Goal: Information Seeking & Learning: Learn about a topic

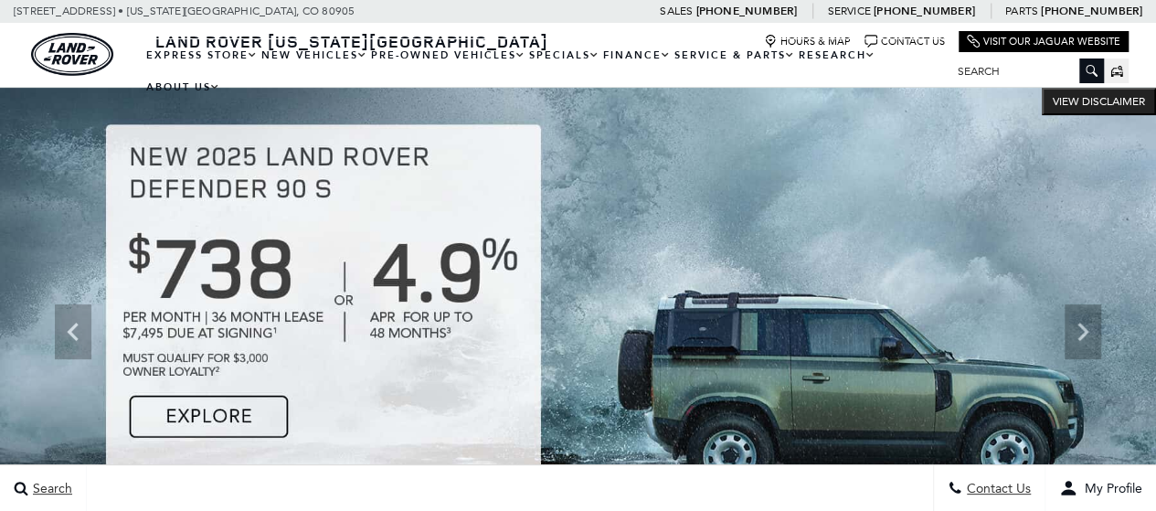
scroll to position [91, 0]
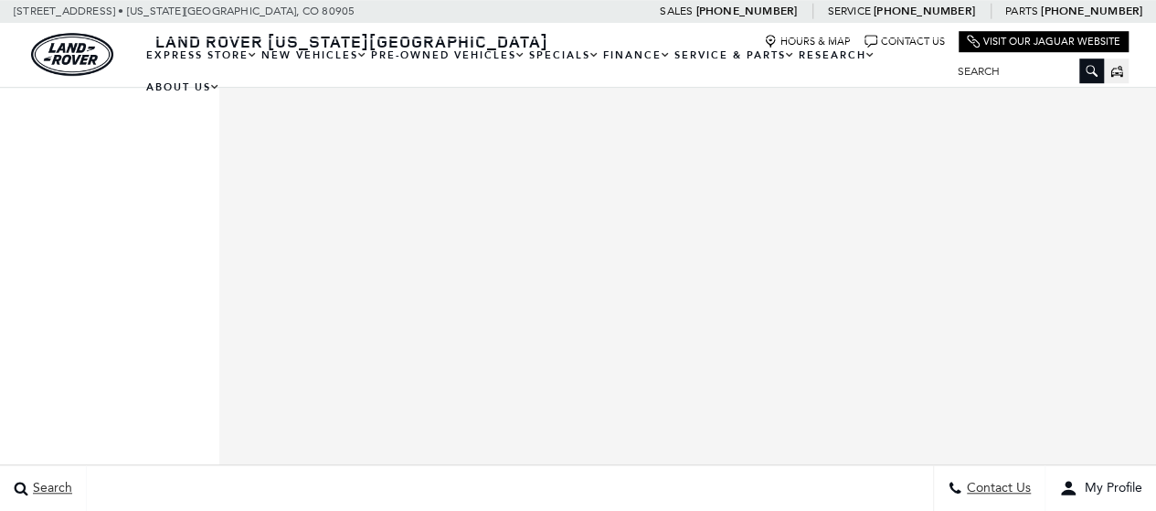
scroll to position [366, 0]
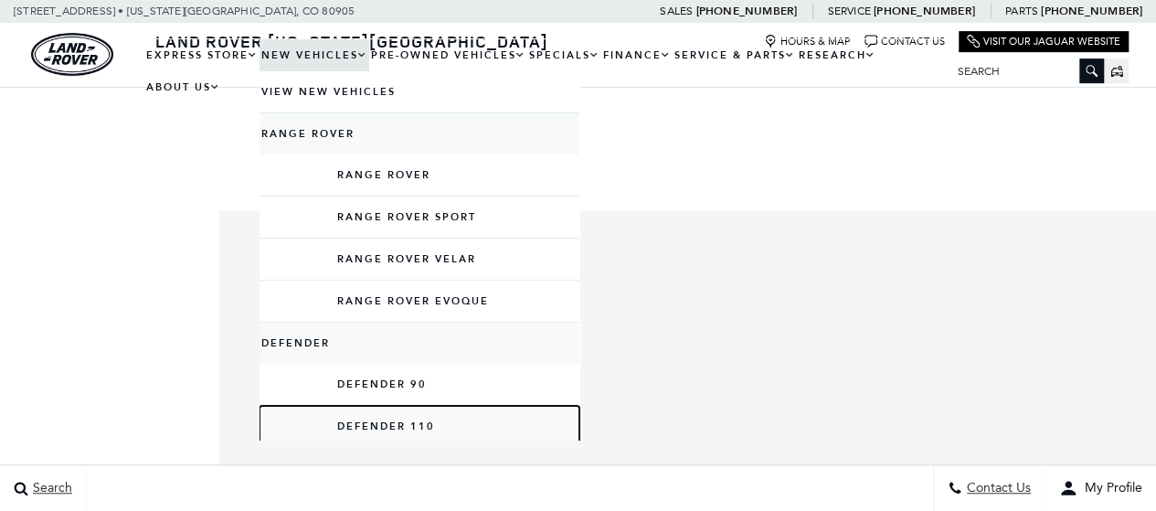
click at [418, 411] on link "Defender 110" at bounding box center [420, 426] width 320 height 41
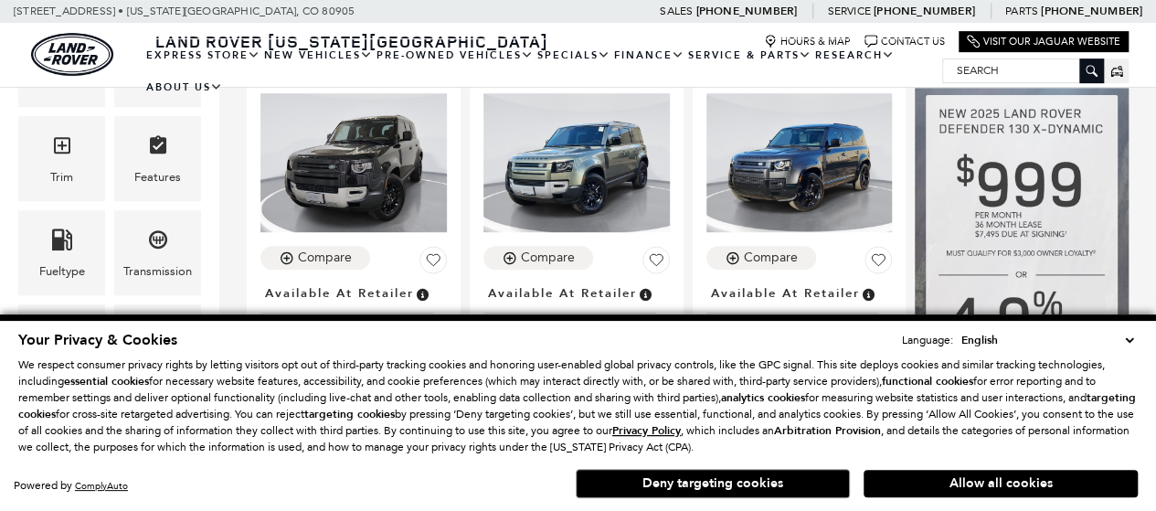
scroll to position [274, 0]
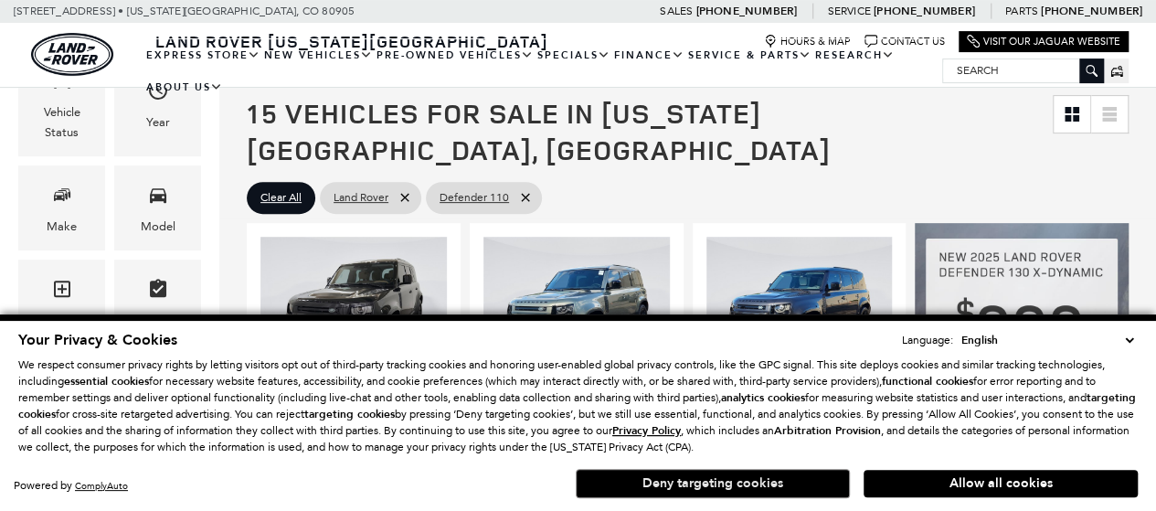
click at [746, 483] on button "Deny targeting cookies" at bounding box center [713, 483] width 274 height 29
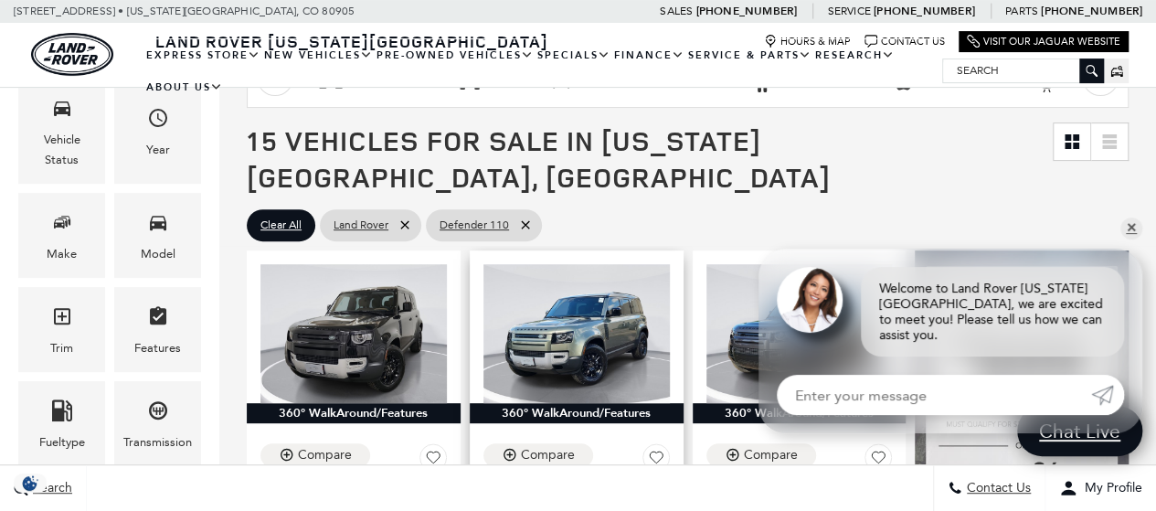
scroll to position [366, 0]
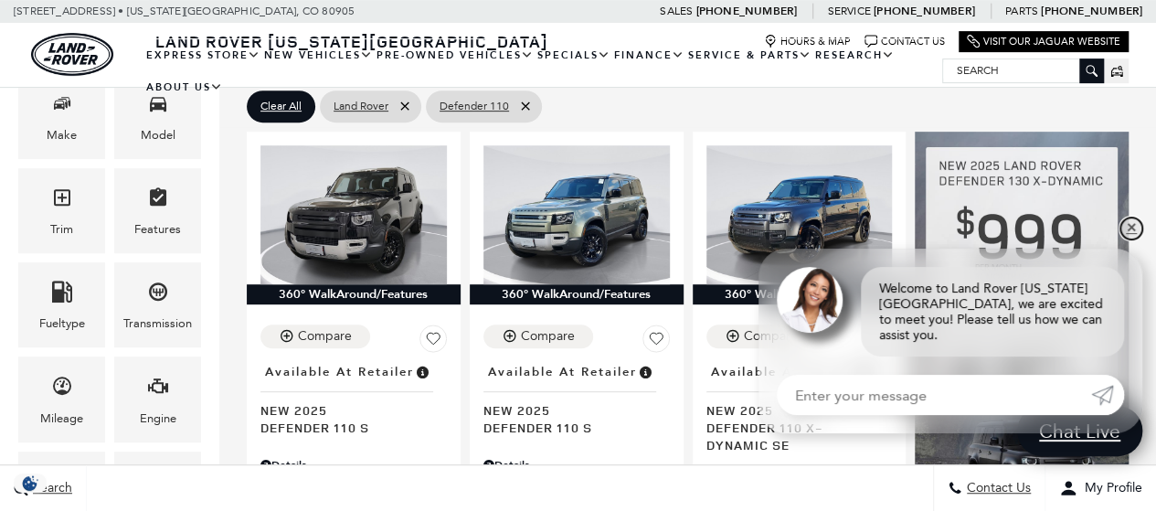
click at [1122, 239] on link "✕" at bounding box center [1132, 229] width 22 height 22
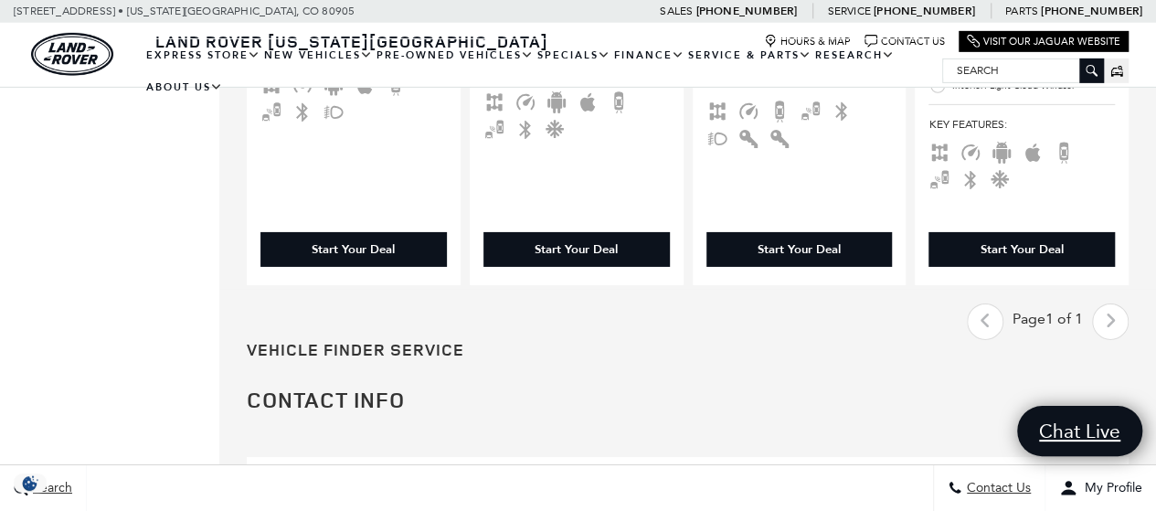
scroll to position [3199, 0]
